Goal: Task Accomplishment & Management: Use online tool/utility

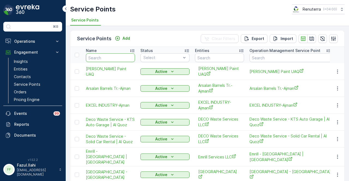
click at [120, 58] on input "text" at bounding box center [110, 57] width 49 height 9
type input "mash"
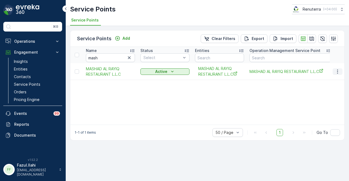
click at [338, 72] on icon "button" at bounding box center [337, 71] width 5 height 5
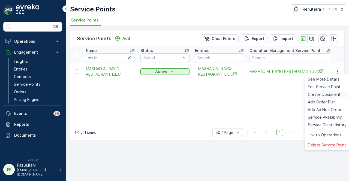
click at [330, 96] on span "Create Document" at bounding box center [324, 94] width 33 height 5
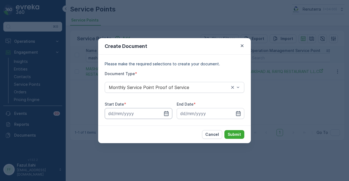
click at [164, 116] on input at bounding box center [139, 113] width 68 height 11
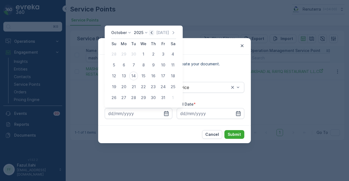
click at [153, 31] on icon "button" at bounding box center [151, 32] width 5 height 5
drag, startPoint x: 125, startPoint y: 54, endPoint x: 128, endPoint y: 55, distance: 3.7
click at [126, 54] on div "1" at bounding box center [123, 54] width 9 height 9
type input "[DATE]"
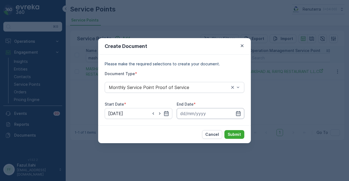
drag, startPoint x: 240, startPoint y: 114, endPoint x: 235, endPoint y: 109, distance: 6.2
click at [238, 112] on icon "button" at bounding box center [237, 113] width 5 height 5
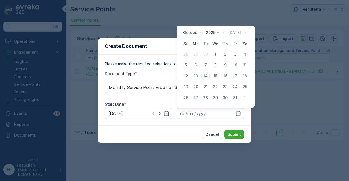
drag, startPoint x: 223, startPoint y: 33, endPoint x: 221, endPoint y: 48, distance: 15.5
click at [224, 34] on icon "button" at bounding box center [223, 32] width 5 height 5
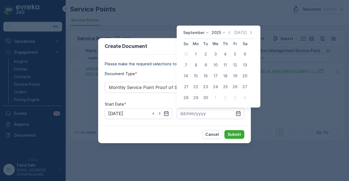
drag, startPoint x: 204, startPoint y: 97, endPoint x: 227, endPoint y: 128, distance: 38.8
click at [207, 99] on div "30" at bounding box center [205, 97] width 9 height 9
type input "[DATE]"
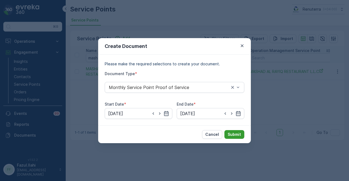
click at [232, 132] on p "Submit" at bounding box center [234, 134] width 13 height 5
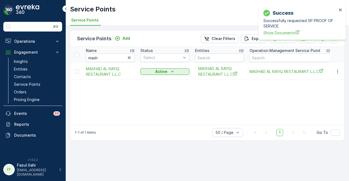
click at [261, 35] on div "Success Successfully requested SP PROOF OF SERVICE Show Documents" at bounding box center [301, 22] width 87 height 36
click at [269, 34] on span "Show Documents" at bounding box center [300, 33] width 74 height 6
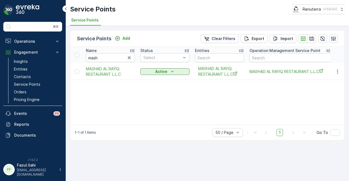
click at [157, 101] on div "Name mash Status Select Entities Operation Management Service Point Address Ord…" at bounding box center [207, 86] width 274 height 78
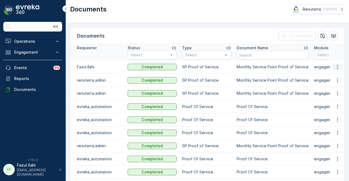
click at [335, 66] on icon "button" at bounding box center [337, 66] width 5 height 5
click at [334, 78] on div "See Details" at bounding box center [335, 75] width 25 height 8
